Goal: Task Accomplishment & Management: Manage account settings

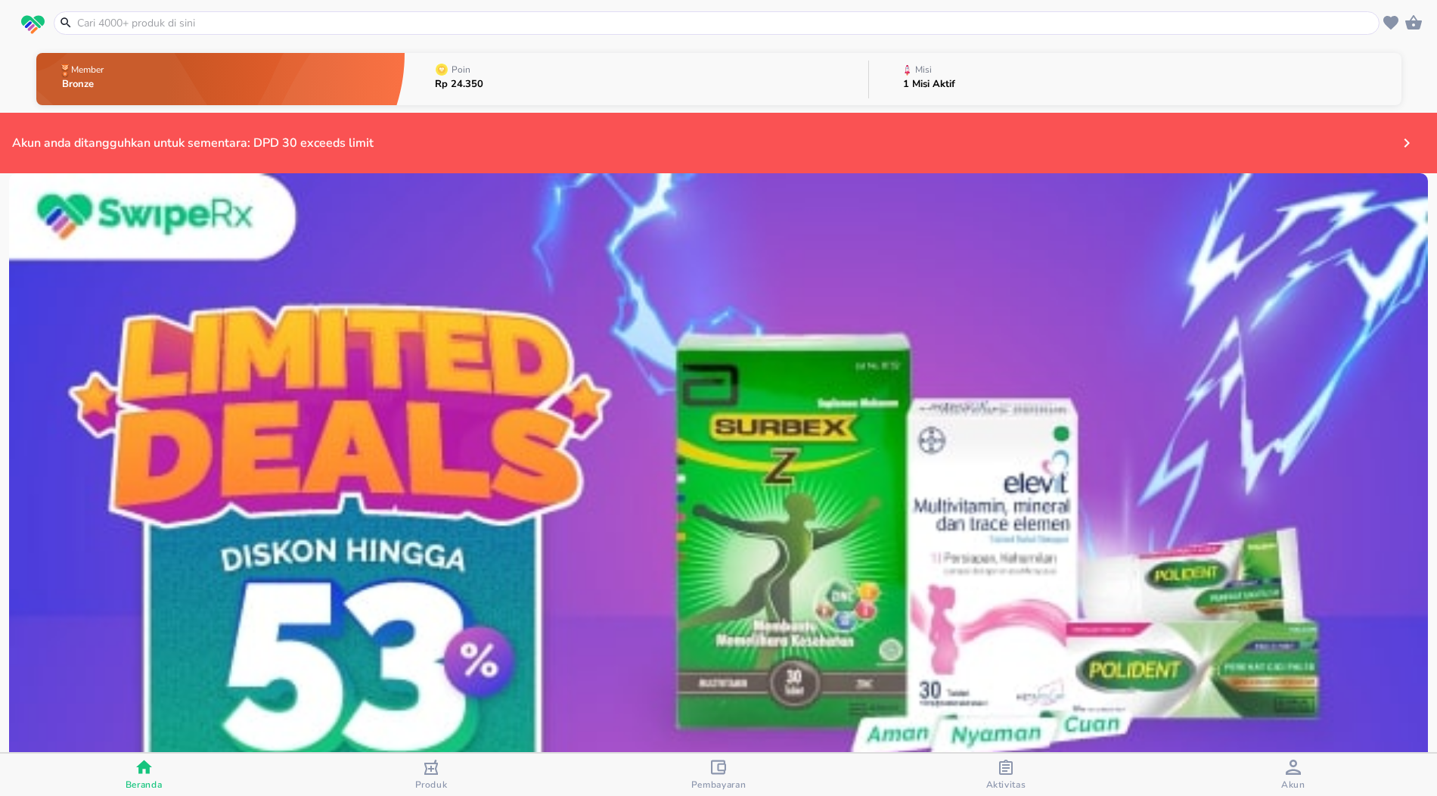
click at [920, 85] on p "1 Misi Aktif" at bounding box center [929, 84] width 52 height 10
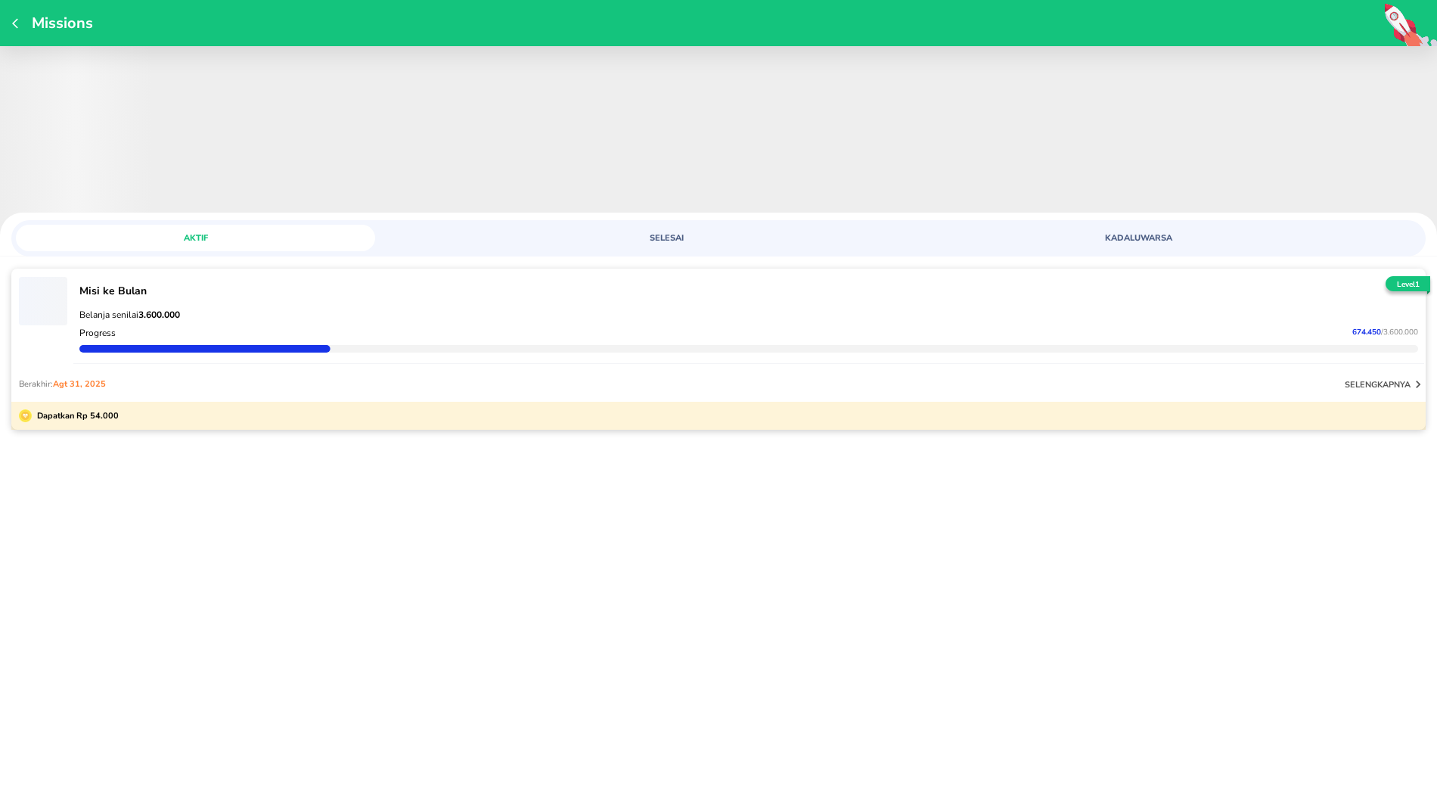
click at [433, 367] on div "Berakhir: [DATE] selengkapnya" at bounding box center [718, 383] width 1414 height 36
